Goal: Register for event/course

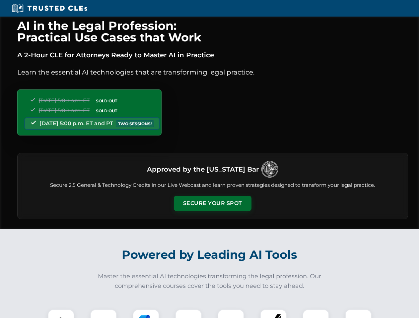
click at [212, 204] on button "Secure Your Spot" at bounding box center [213, 203] width 78 height 15
click at [61, 314] on img at bounding box center [60, 322] width 19 height 19
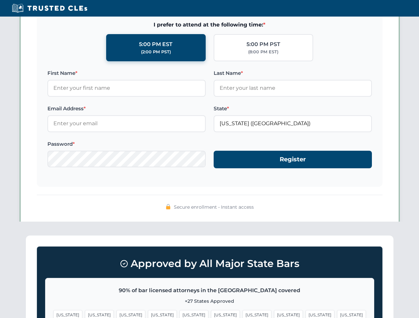
click at [242, 314] on span "[US_STATE]" at bounding box center [256, 315] width 29 height 10
click at [305, 314] on span "[US_STATE]" at bounding box center [319, 315] width 29 height 10
